Goal: Transaction & Acquisition: Book appointment/travel/reservation

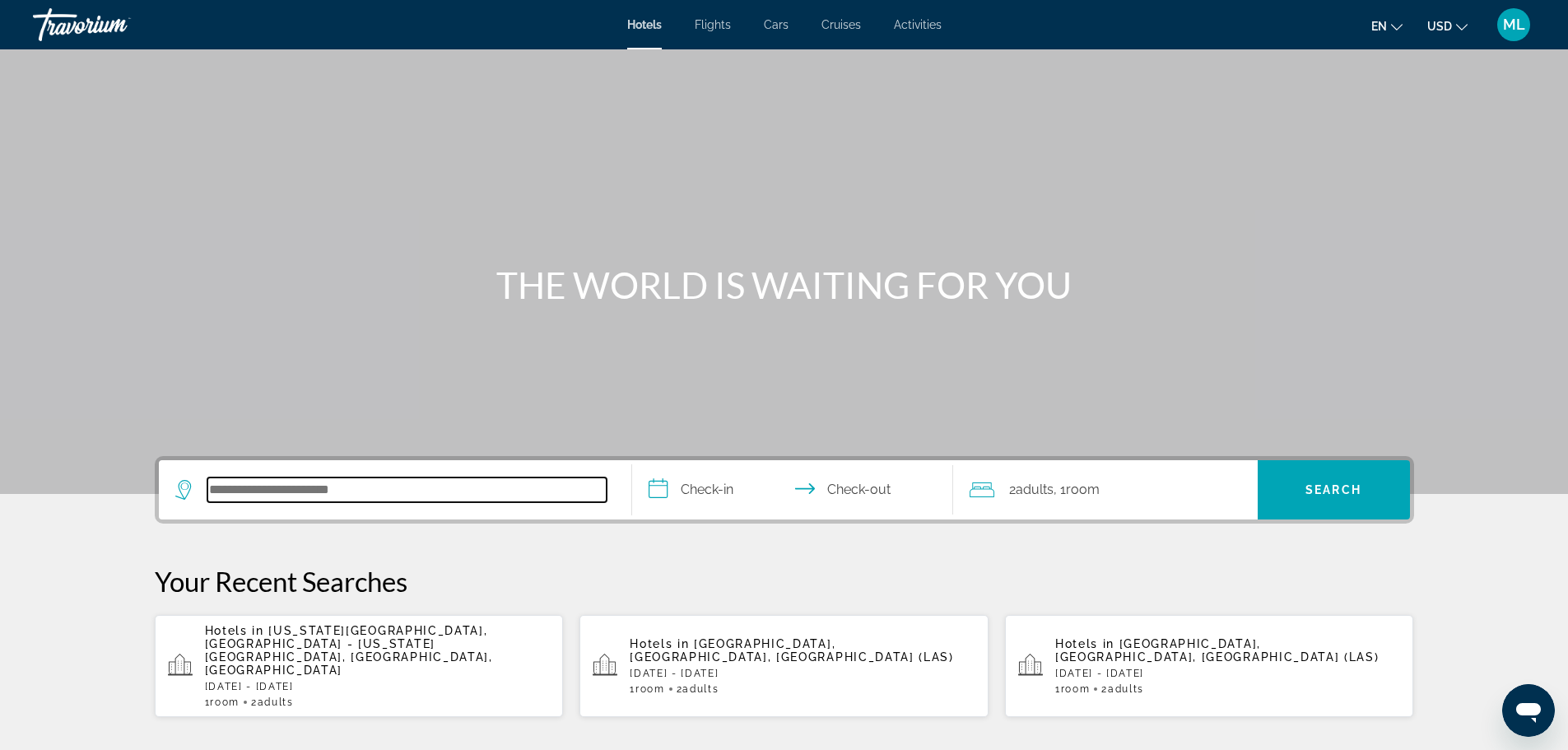
click at [365, 487] on input "Search hotel destination" at bounding box center [407, 490] width 400 height 25
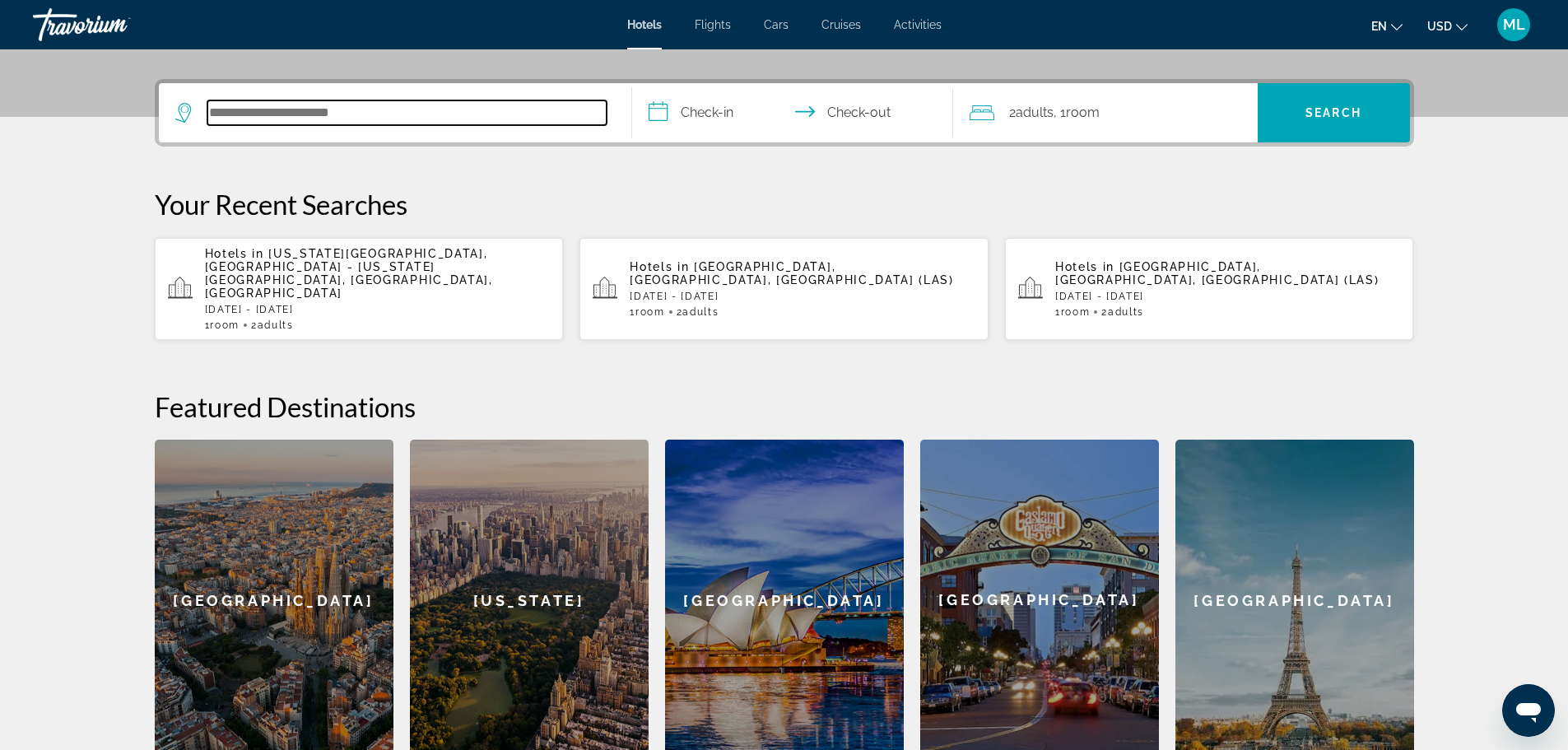
scroll to position [402, 0]
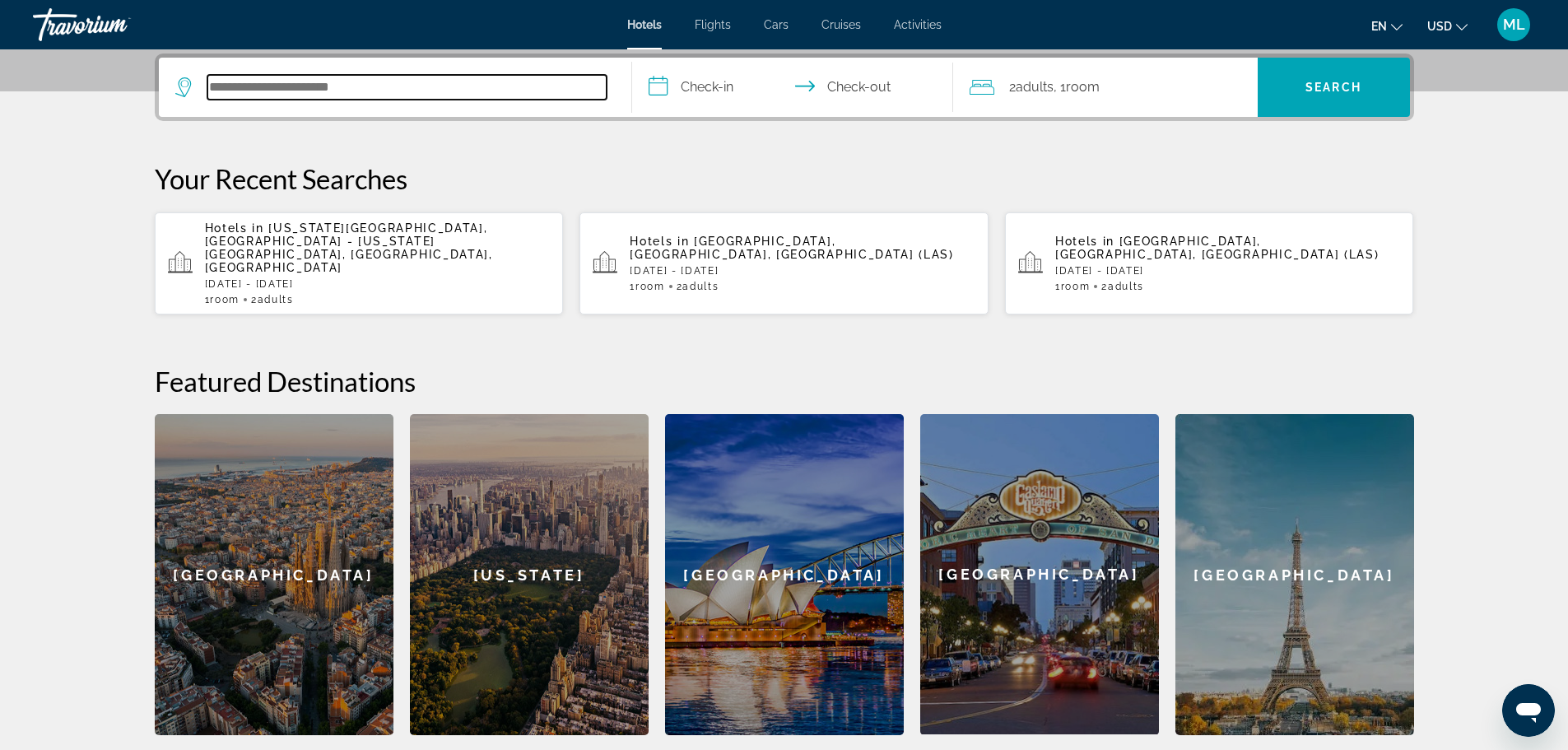
click at [313, 94] on input "Search hotel destination" at bounding box center [407, 87] width 400 height 25
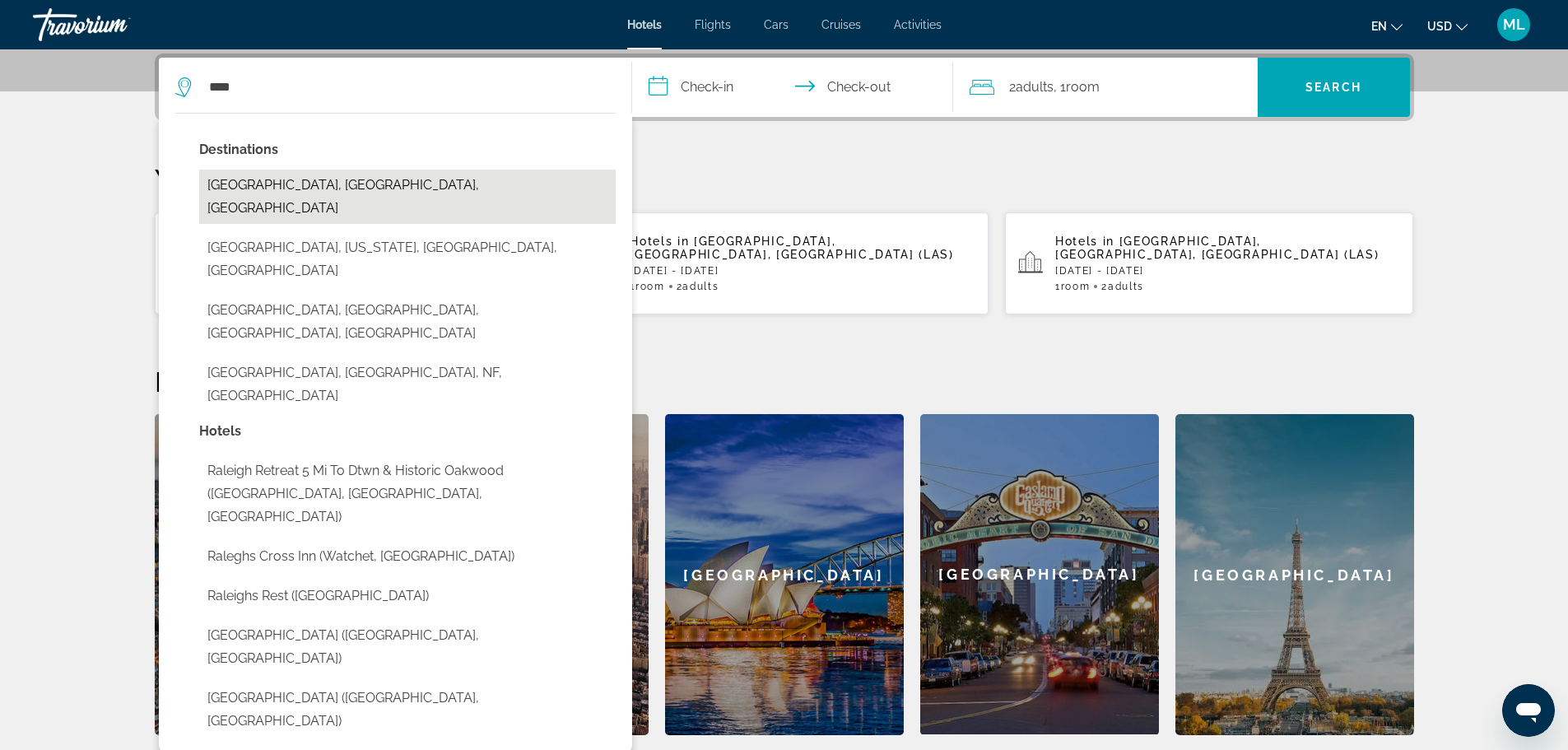
click at [316, 179] on button "[GEOGRAPHIC_DATA], [GEOGRAPHIC_DATA], [GEOGRAPHIC_DATA]" at bounding box center [407, 196] width 416 height 54
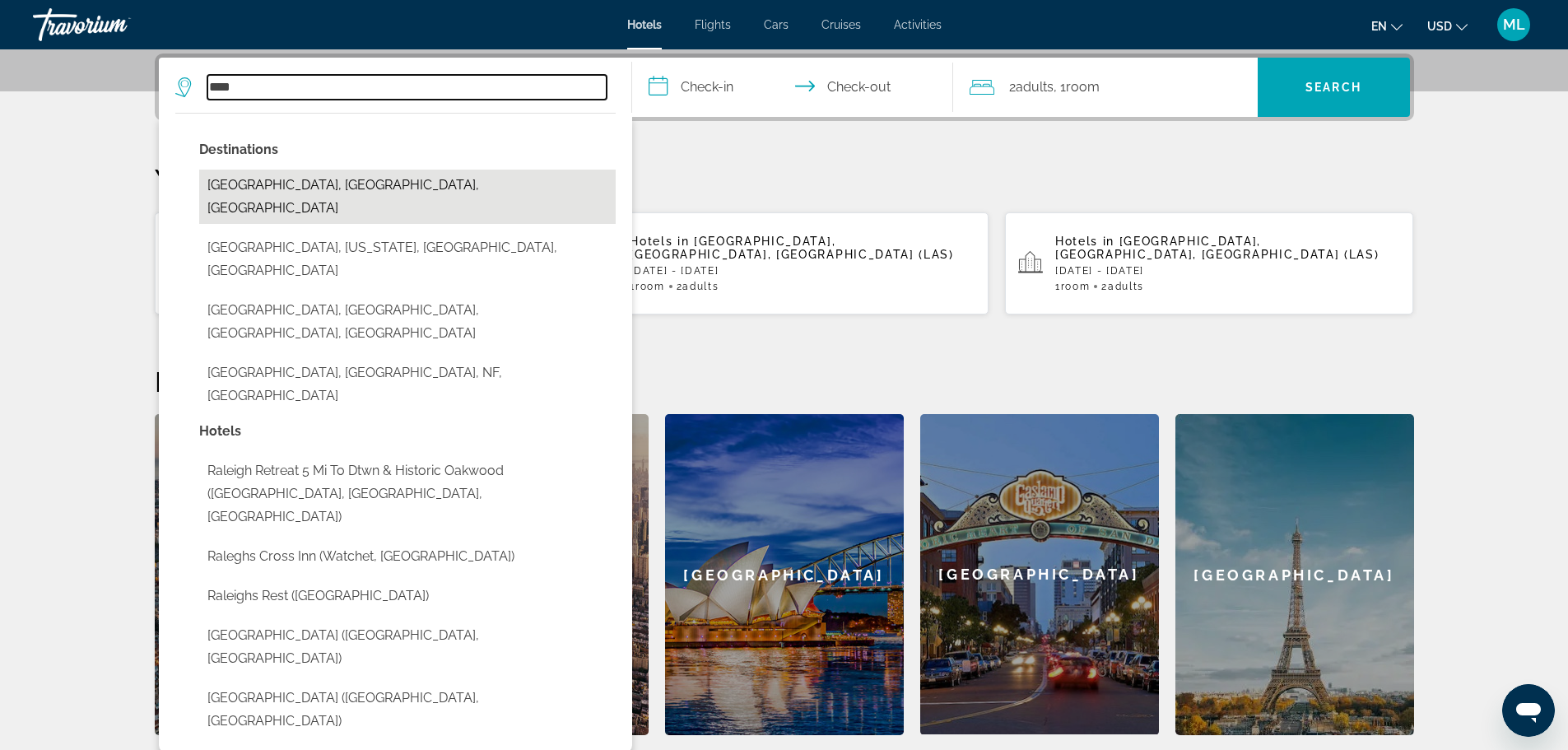
type input "**********"
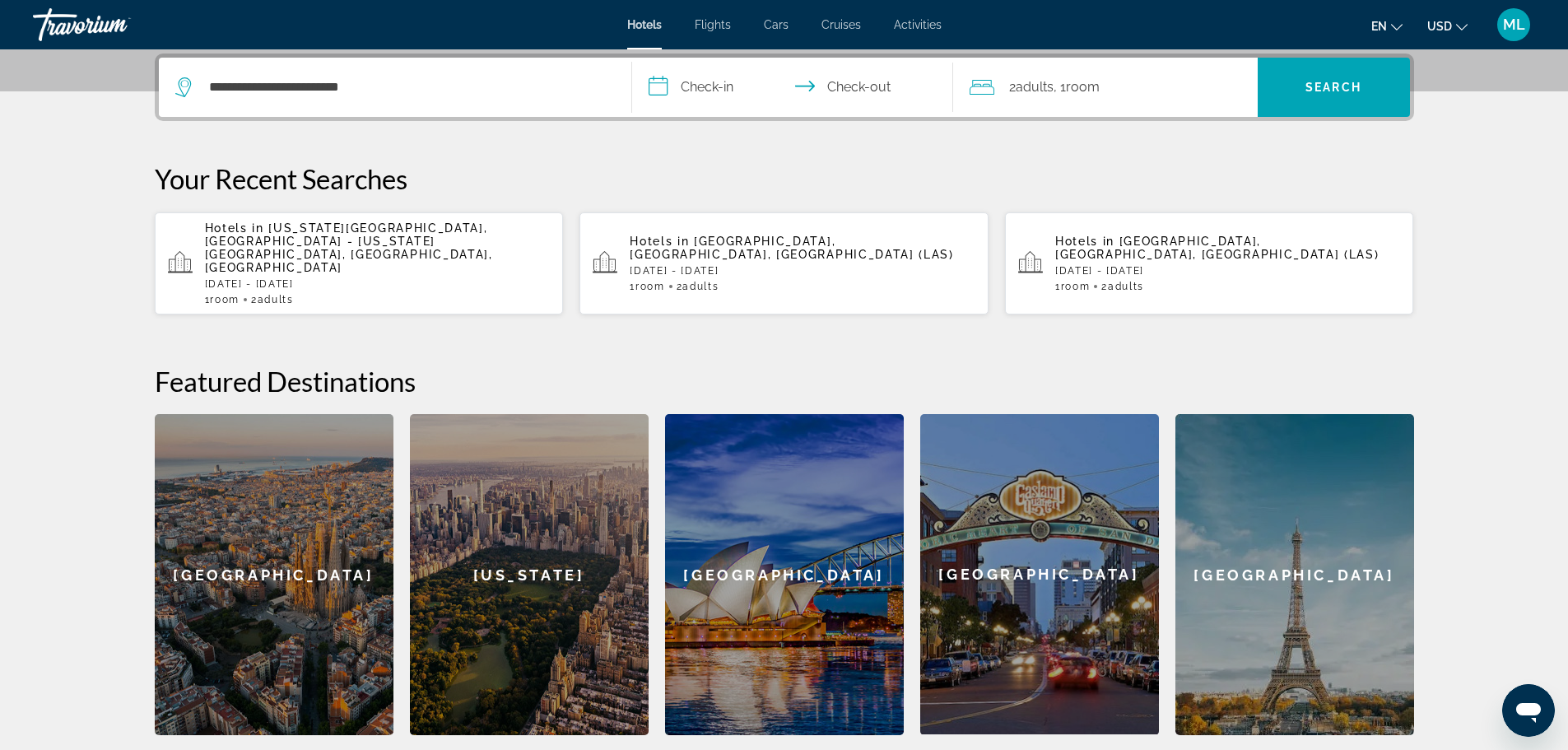
click at [651, 82] on input "**********" at bounding box center [796, 90] width 328 height 64
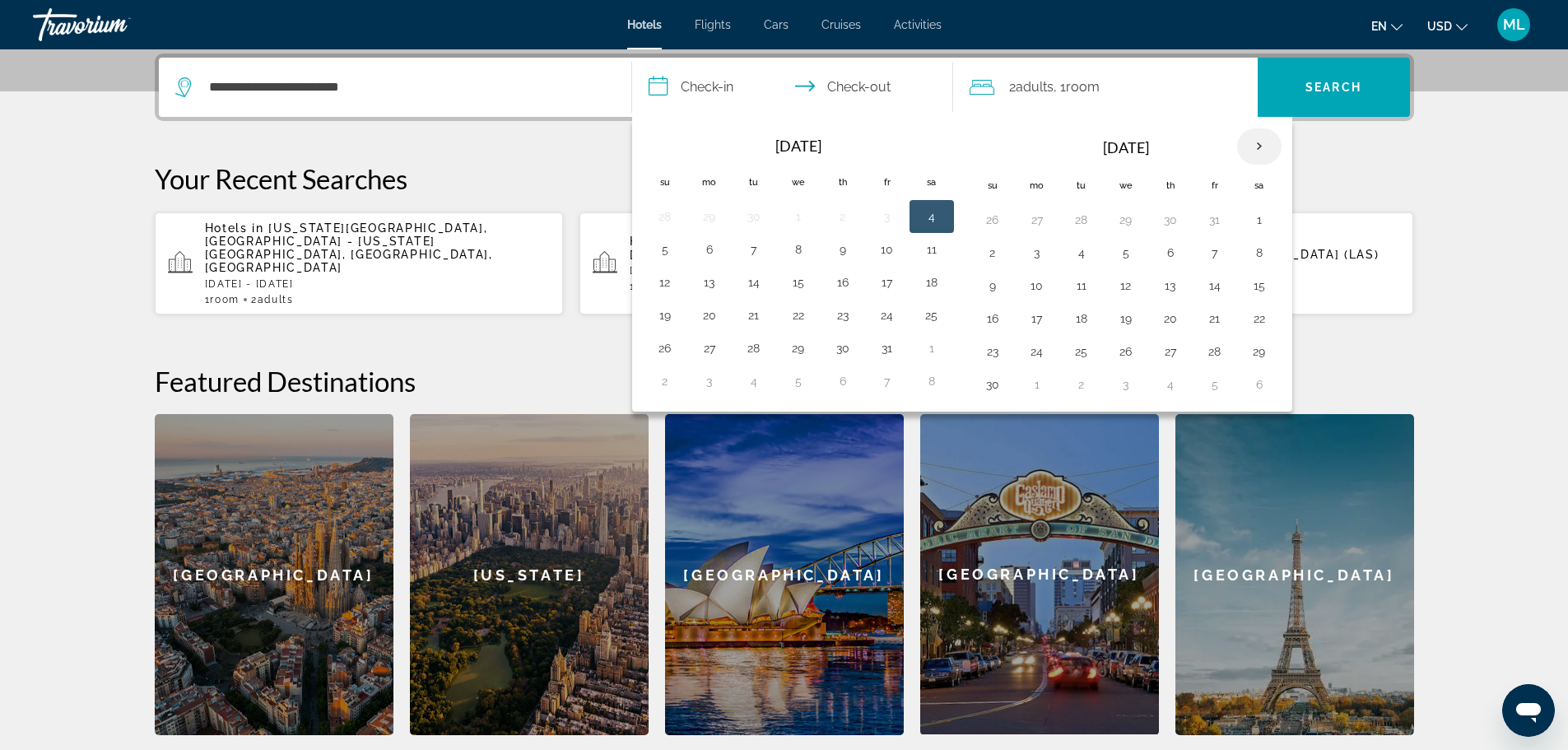
click at [1259, 154] on th "Next month" at bounding box center [1260, 145] width 44 height 36
click at [1126, 347] on button "31" at bounding box center [1126, 351] width 27 height 23
click at [995, 386] on button "4" at bounding box center [993, 384] width 27 height 23
type input "**********"
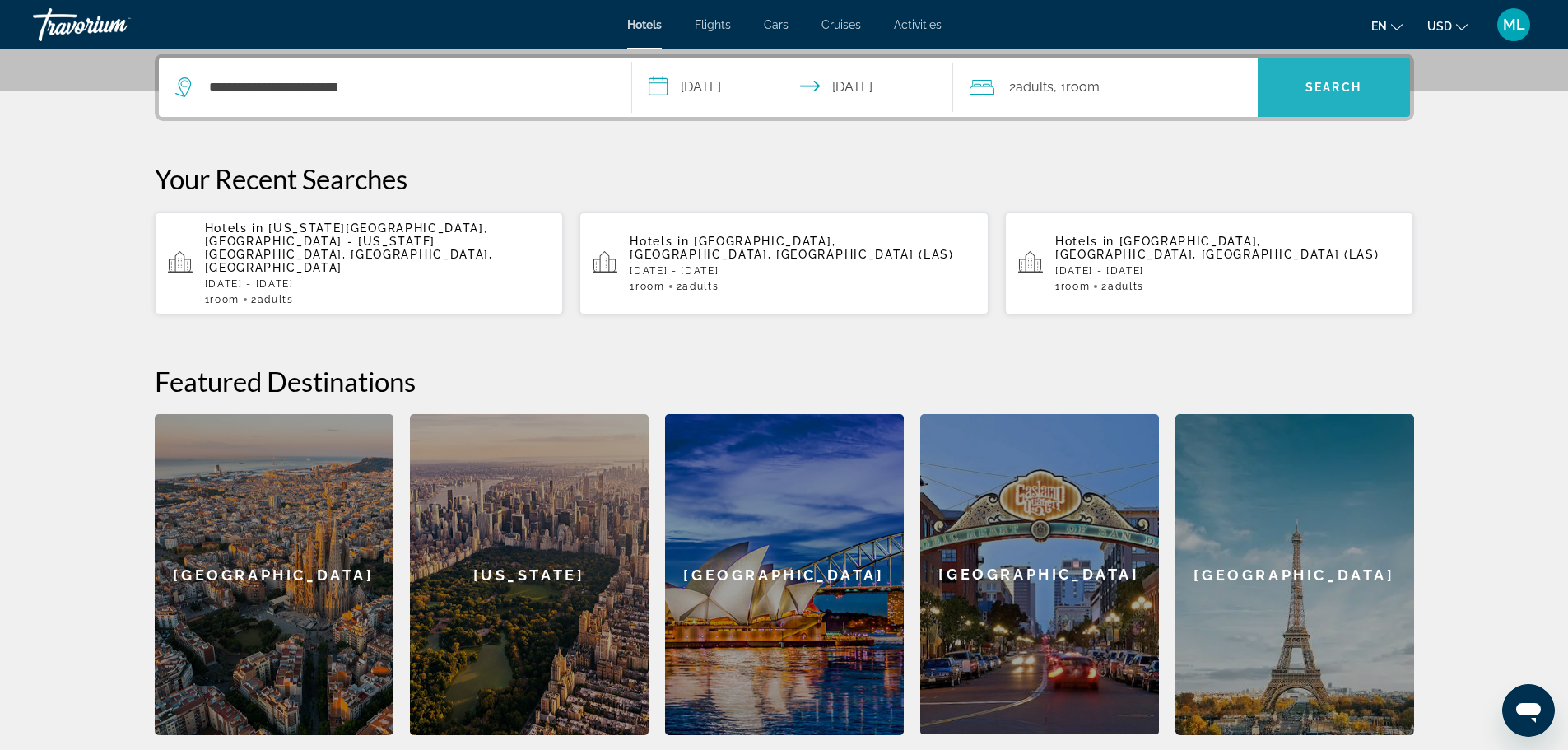
click at [1337, 99] on span "Search" at bounding box center [1333, 87] width 152 height 40
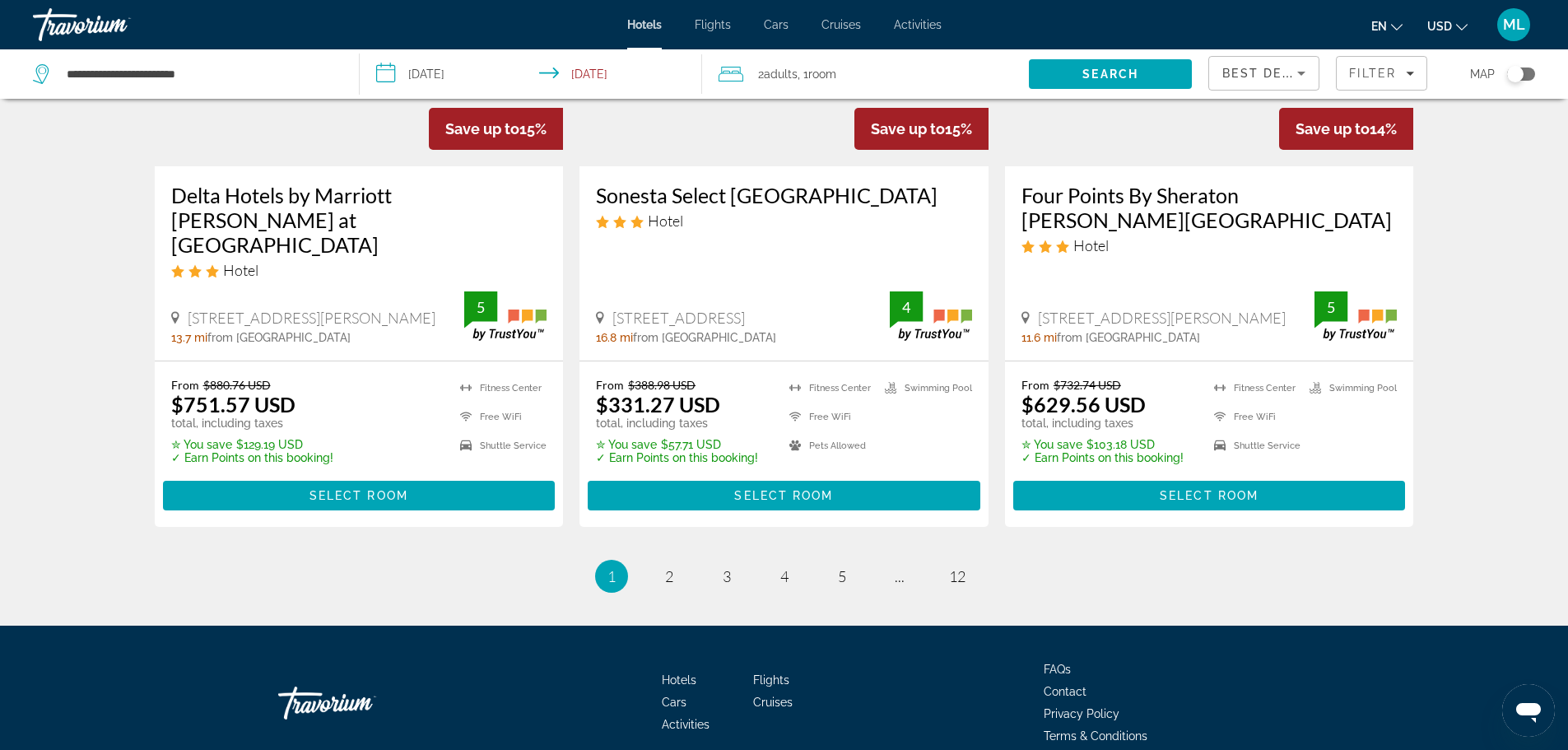
scroll to position [2175, 0]
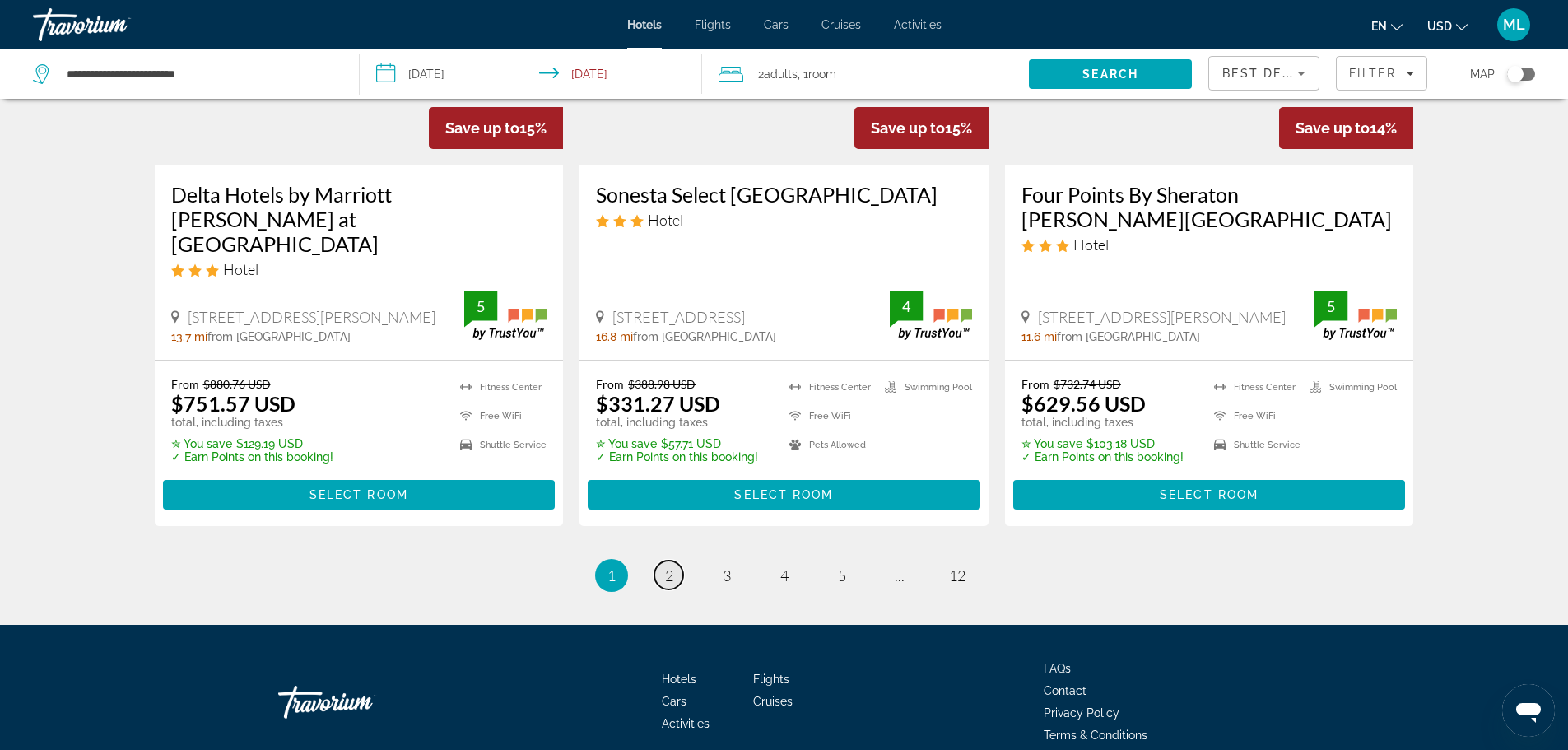
click at [659, 560] on link "page 2" at bounding box center [668, 574] width 29 height 29
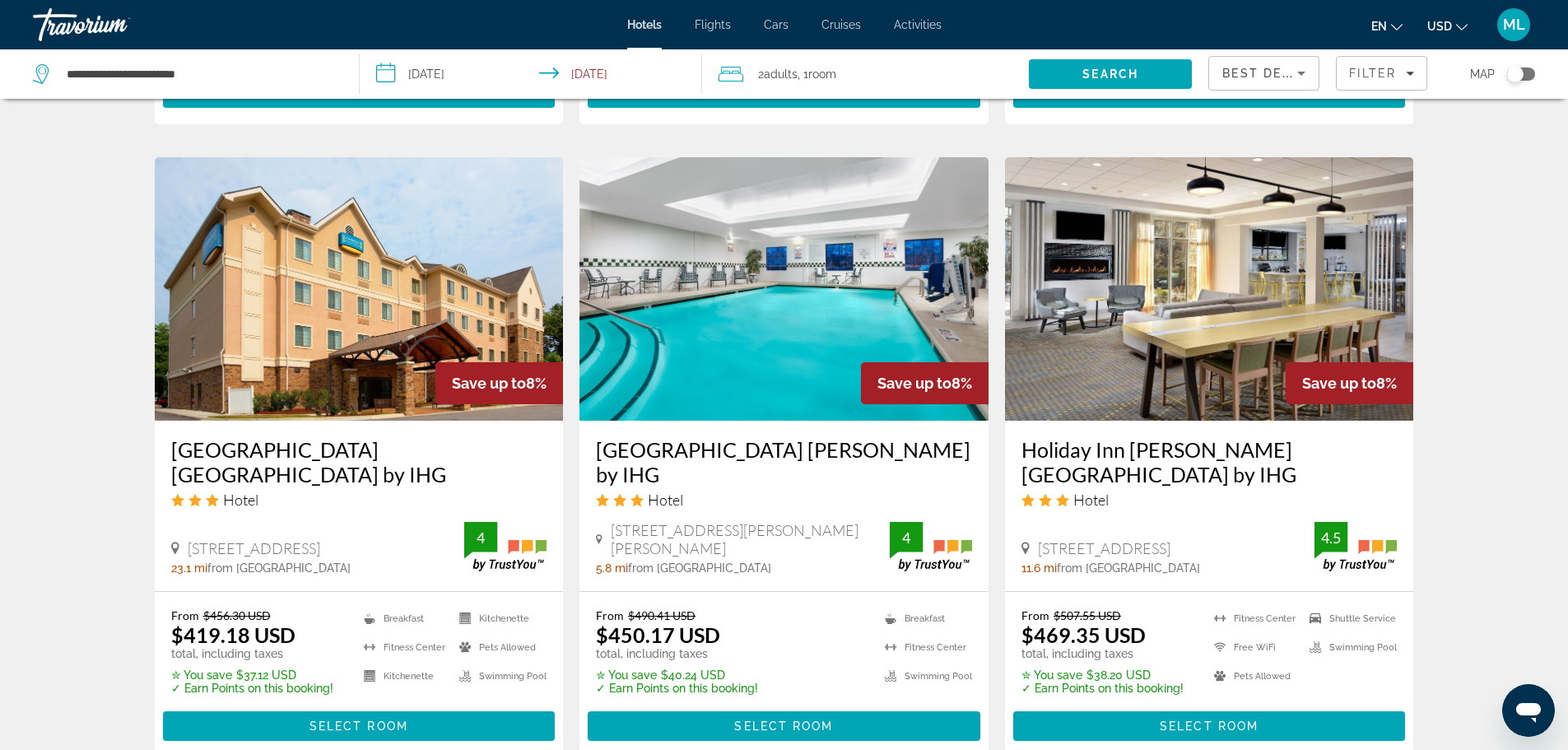
scroll to position [2140, 0]
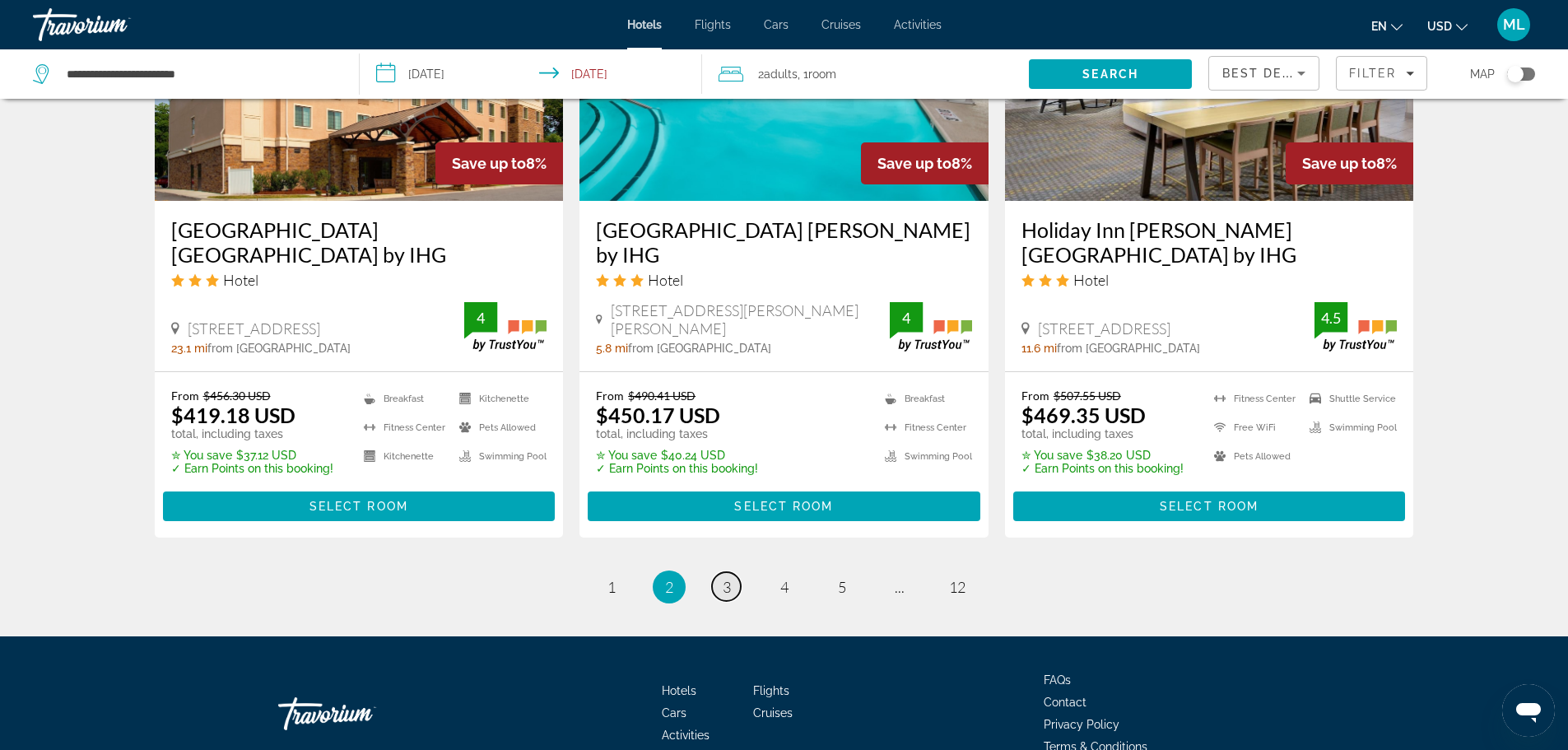
click at [731, 571] on link "page 3" at bounding box center [726, 585] width 29 height 29
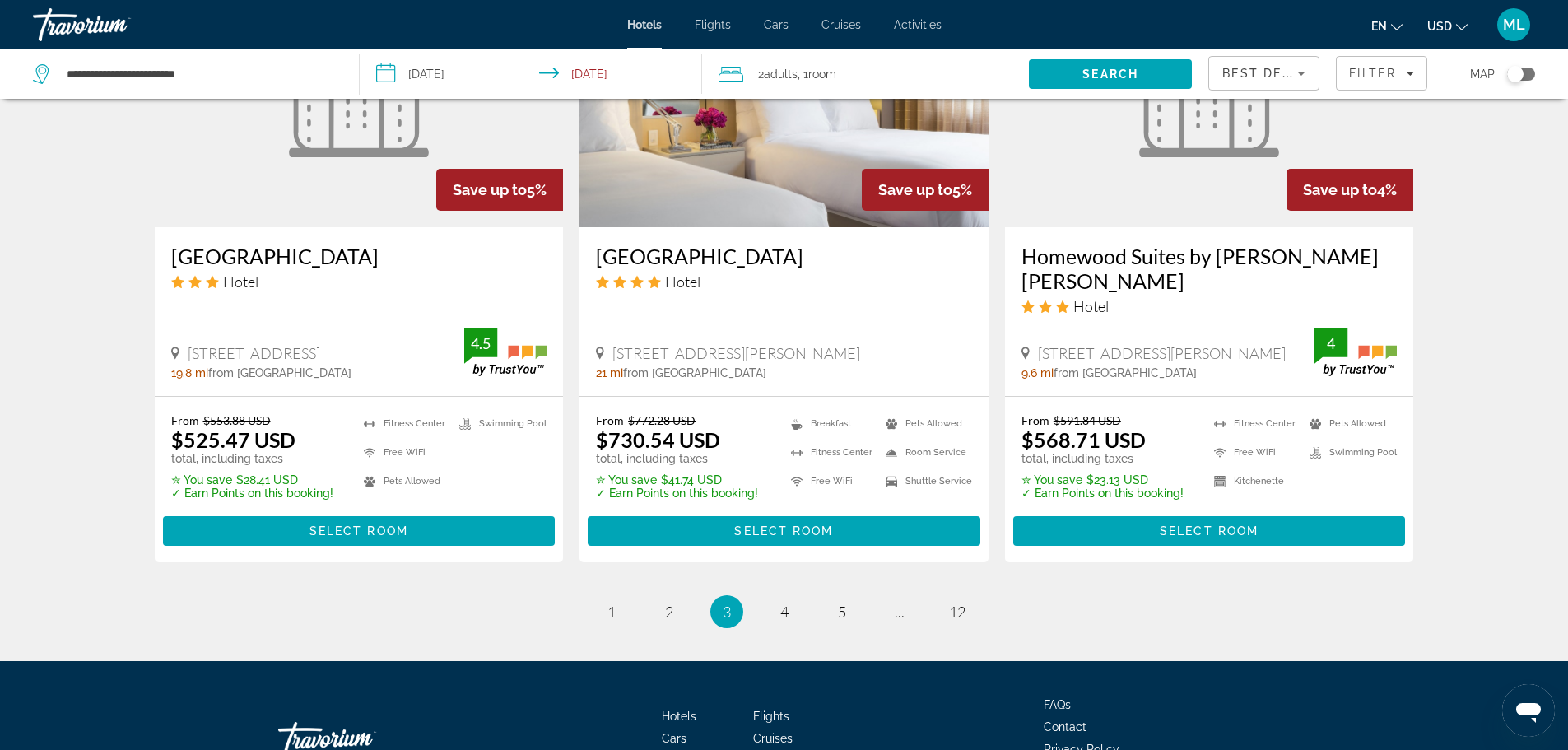
scroll to position [2151, 0]
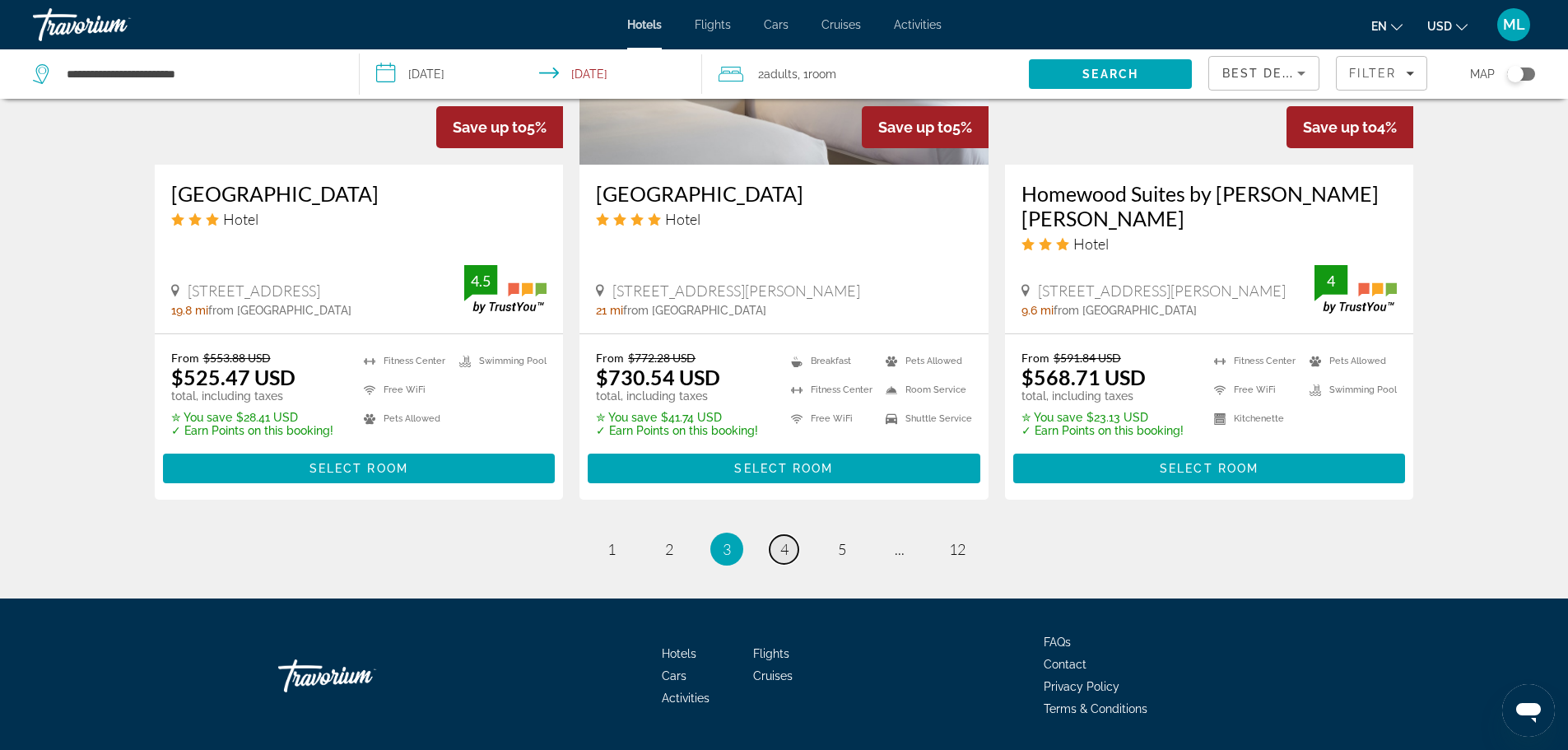
click at [772, 535] on link "page 4" at bounding box center [784, 548] width 29 height 29
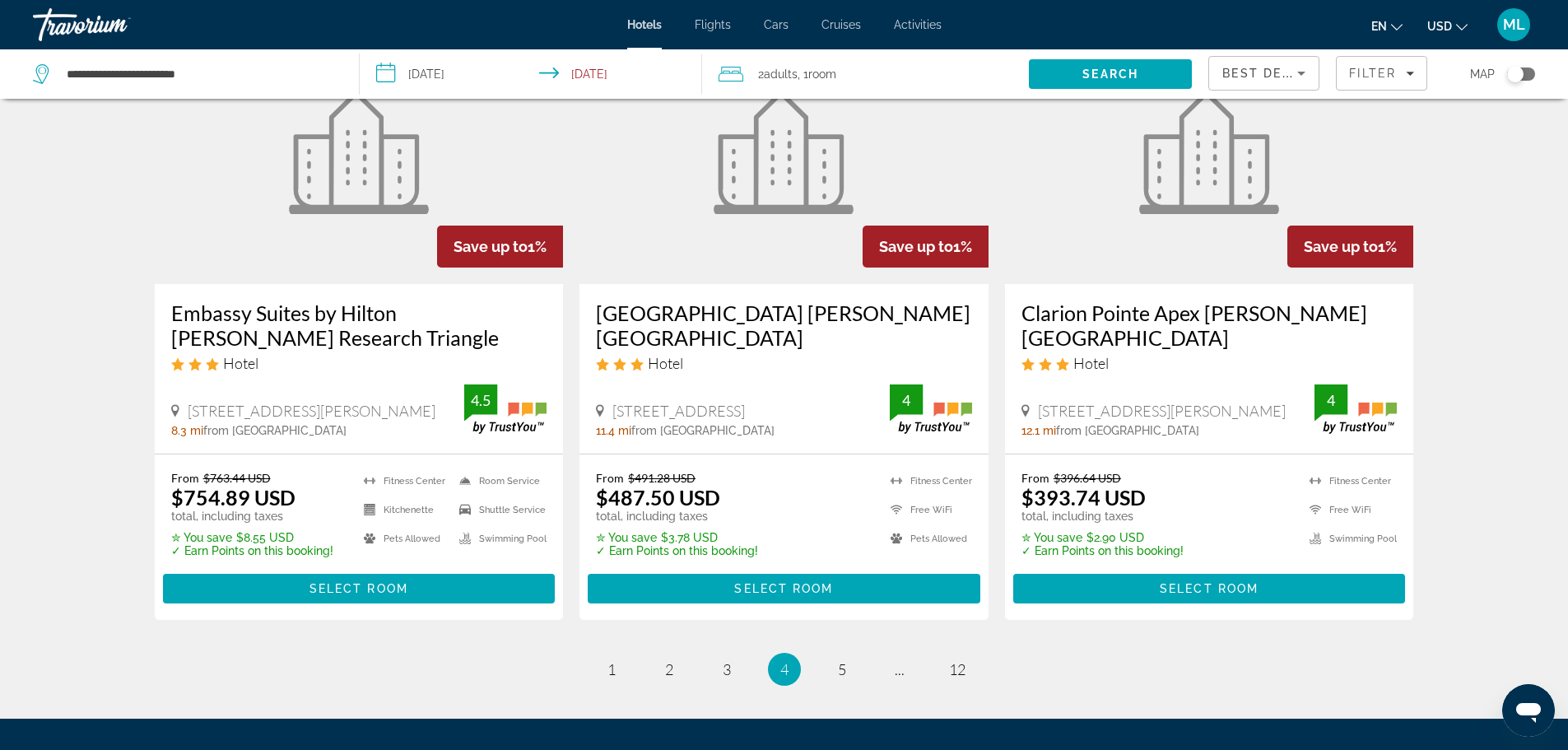
scroll to position [2175, 0]
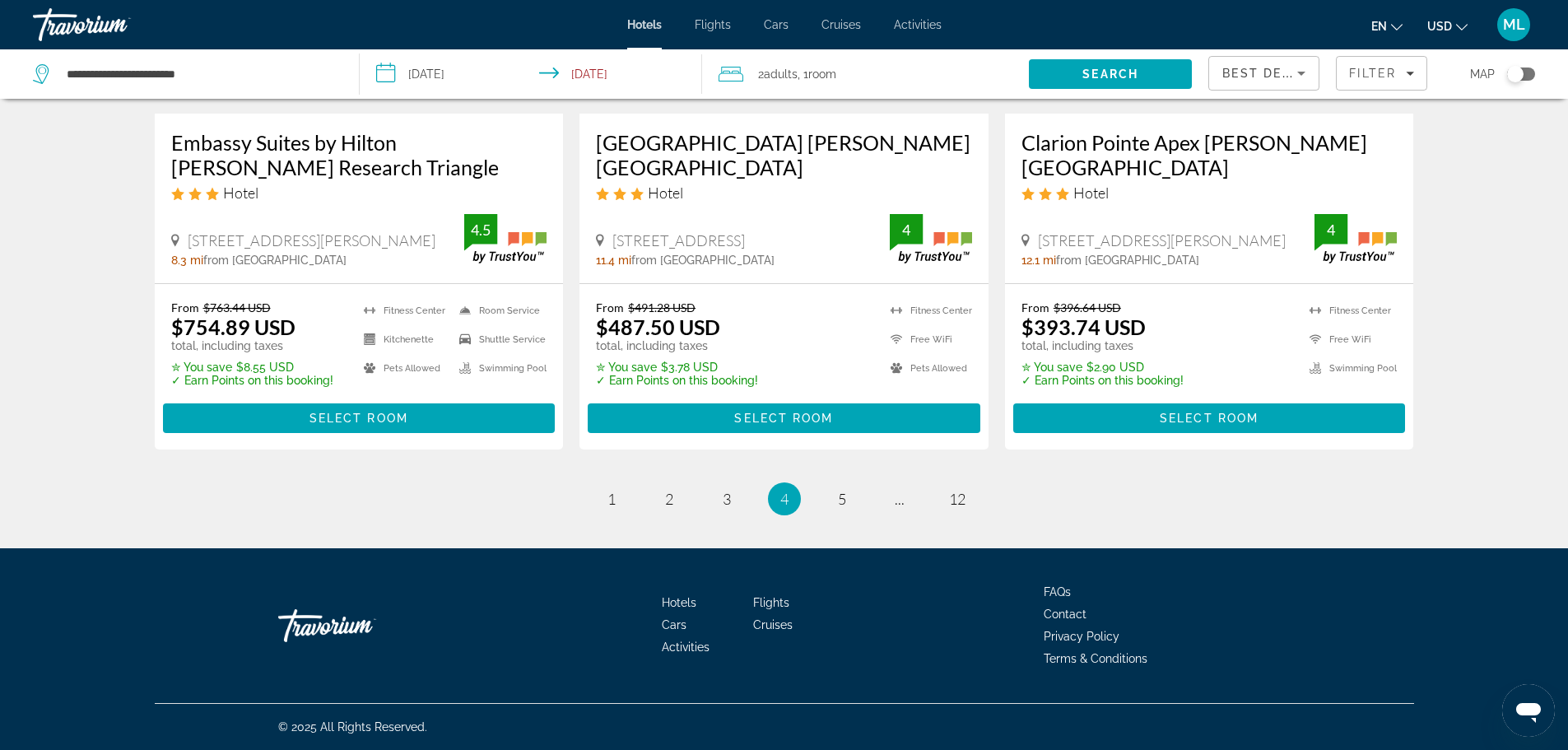
click at [353, 206] on div "Embassy Suites by Hilton [PERSON_NAME] Research Triangle Hotel" at bounding box center [359, 171] width 377 height 84
click at [375, 213] on div "[STREET_ADDRESS][PERSON_NAME] 8.3 mi from [GEOGRAPHIC_DATA] from hotel 4.5" at bounding box center [359, 239] width 377 height 52
click at [370, 162] on h3 "Embassy Suites by Hilton [PERSON_NAME] Research Triangle" at bounding box center [359, 155] width 377 height 50
